Goal: Information Seeking & Learning: Learn about a topic

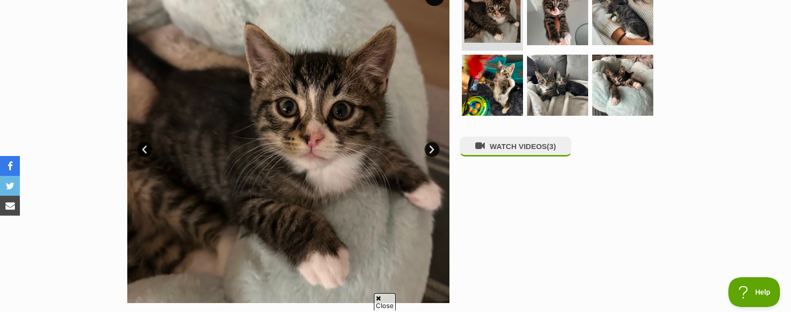
click at [435, 153] on link "Next" at bounding box center [432, 149] width 15 height 15
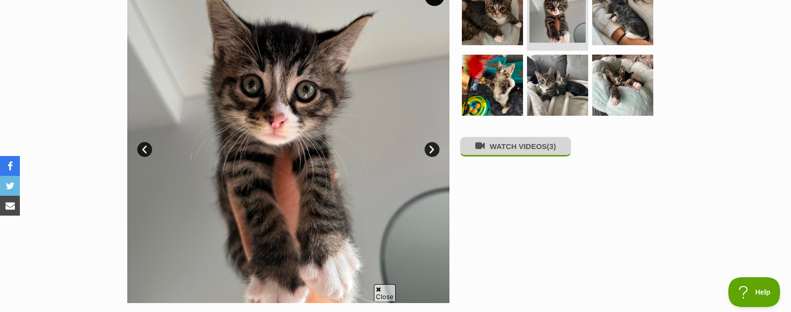
click at [495, 151] on button "WATCH VIDEOS (3)" at bounding box center [515, 146] width 111 height 19
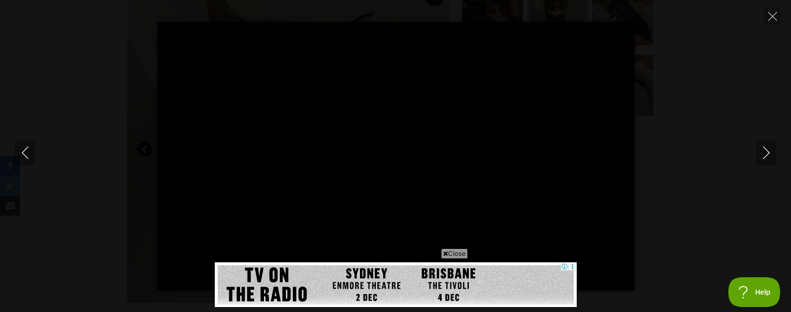
type input "100.00"
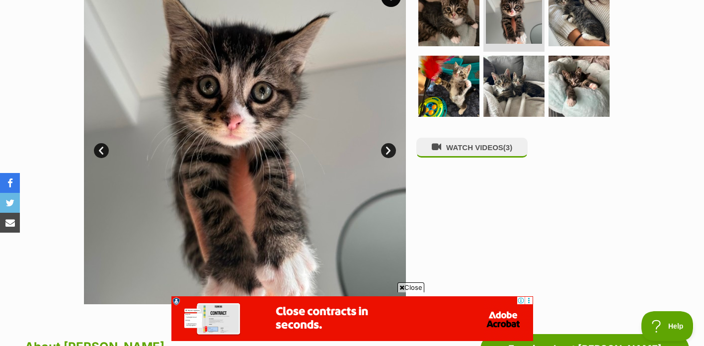
click at [387, 152] on link "Next" at bounding box center [388, 150] width 15 height 15
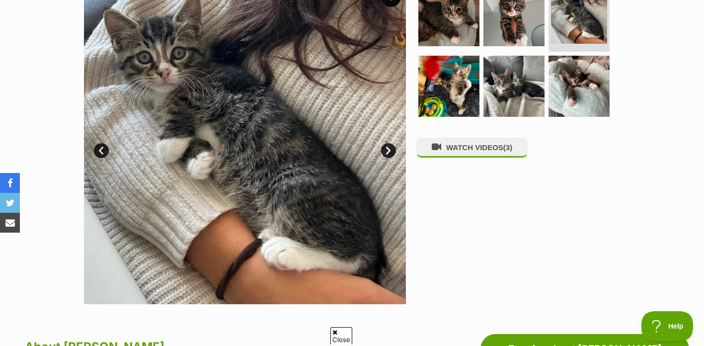
click at [387, 152] on link "Next" at bounding box center [388, 150] width 15 height 15
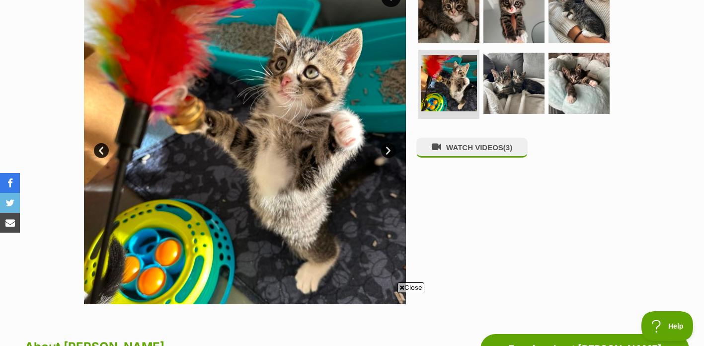
click at [387, 152] on link "Next" at bounding box center [388, 150] width 15 height 15
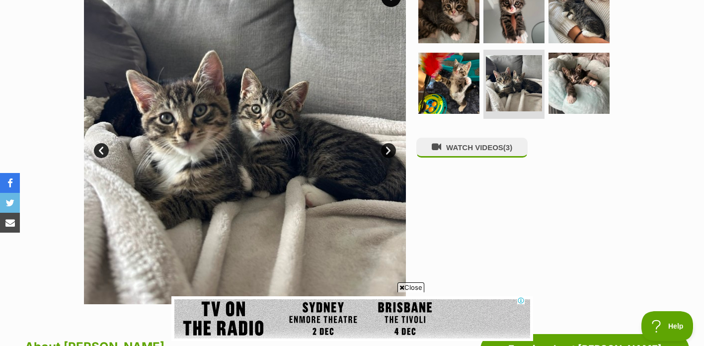
click at [387, 152] on link "Next" at bounding box center [388, 150] width 15 height 15
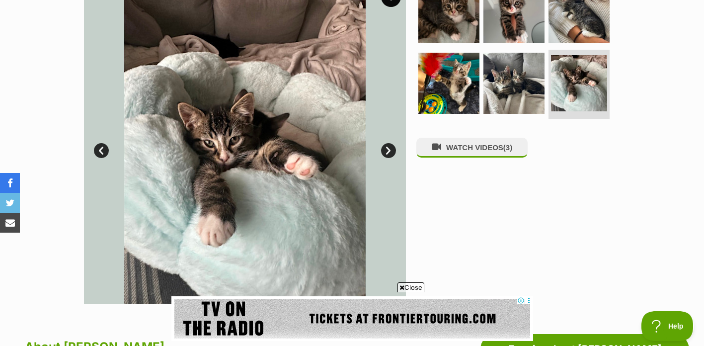
click at [387, 152] on link "Next" at bounding box center [388, 150] width 15 height 15
